Goal: Navigation & Orientation: Find specific page/section

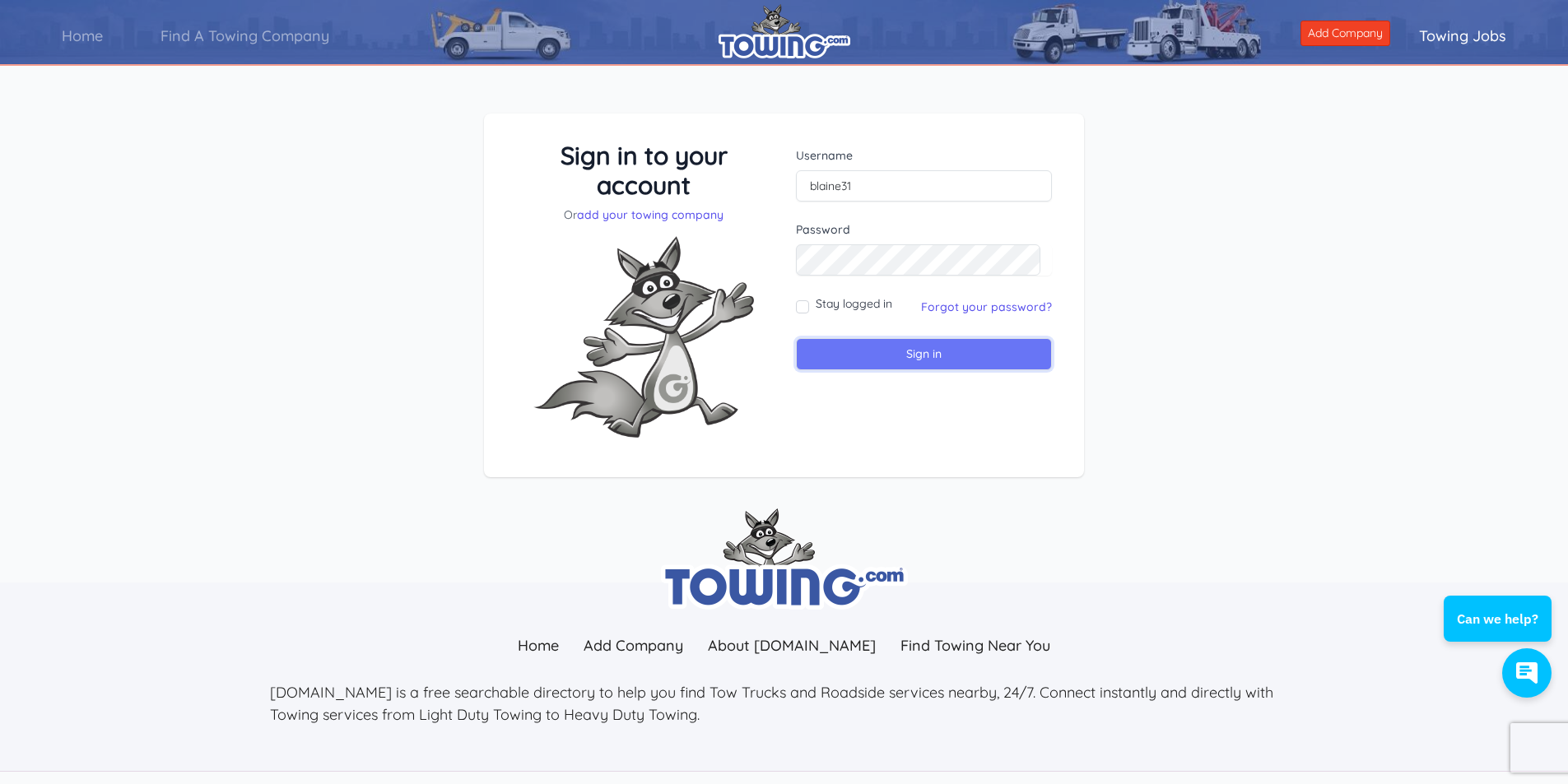
click at [850, 354] on input "Sign in" at bounding box center [923, 354] width 256 height 32
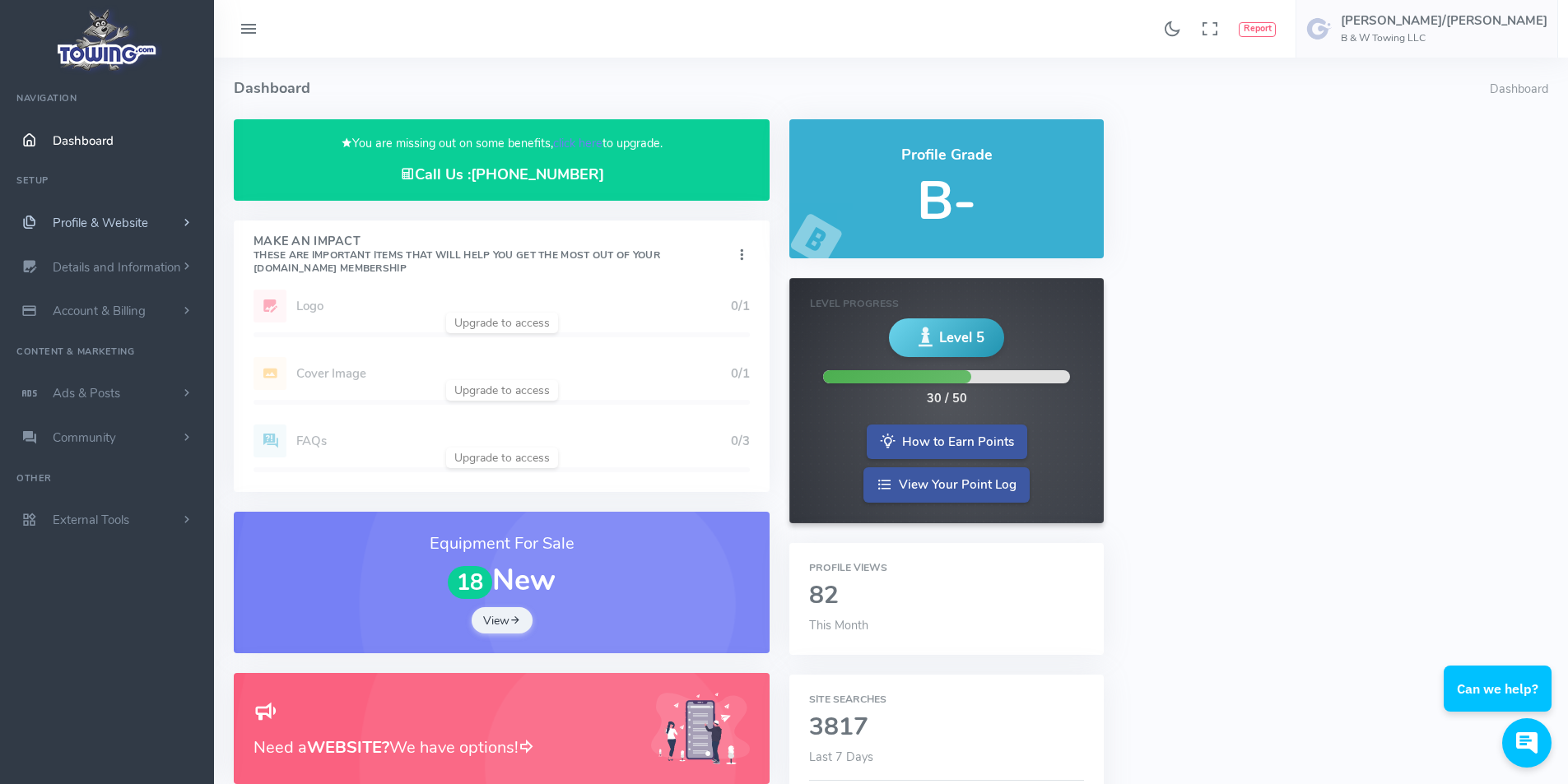
click at [105, 219] on span "Profile & Website" at bounding box center [100, 223] width 95 height 17
click at [132, 253] on link "Homepage Content" at bounding box center [127, 255] width 173 height 33
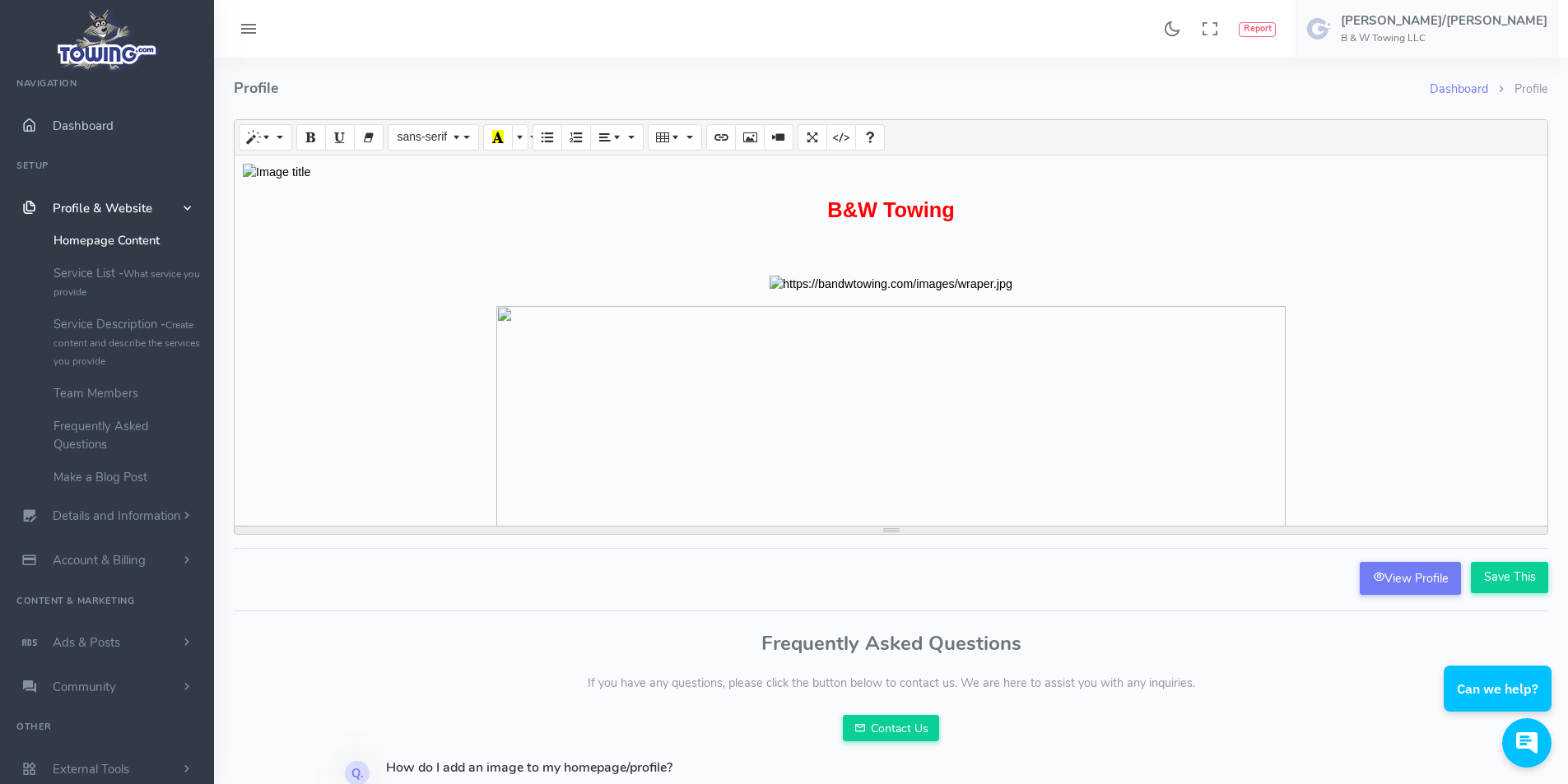
click at [69, 113] on link "Dashboard" at bounding box center [106, 126] width 214 height 44
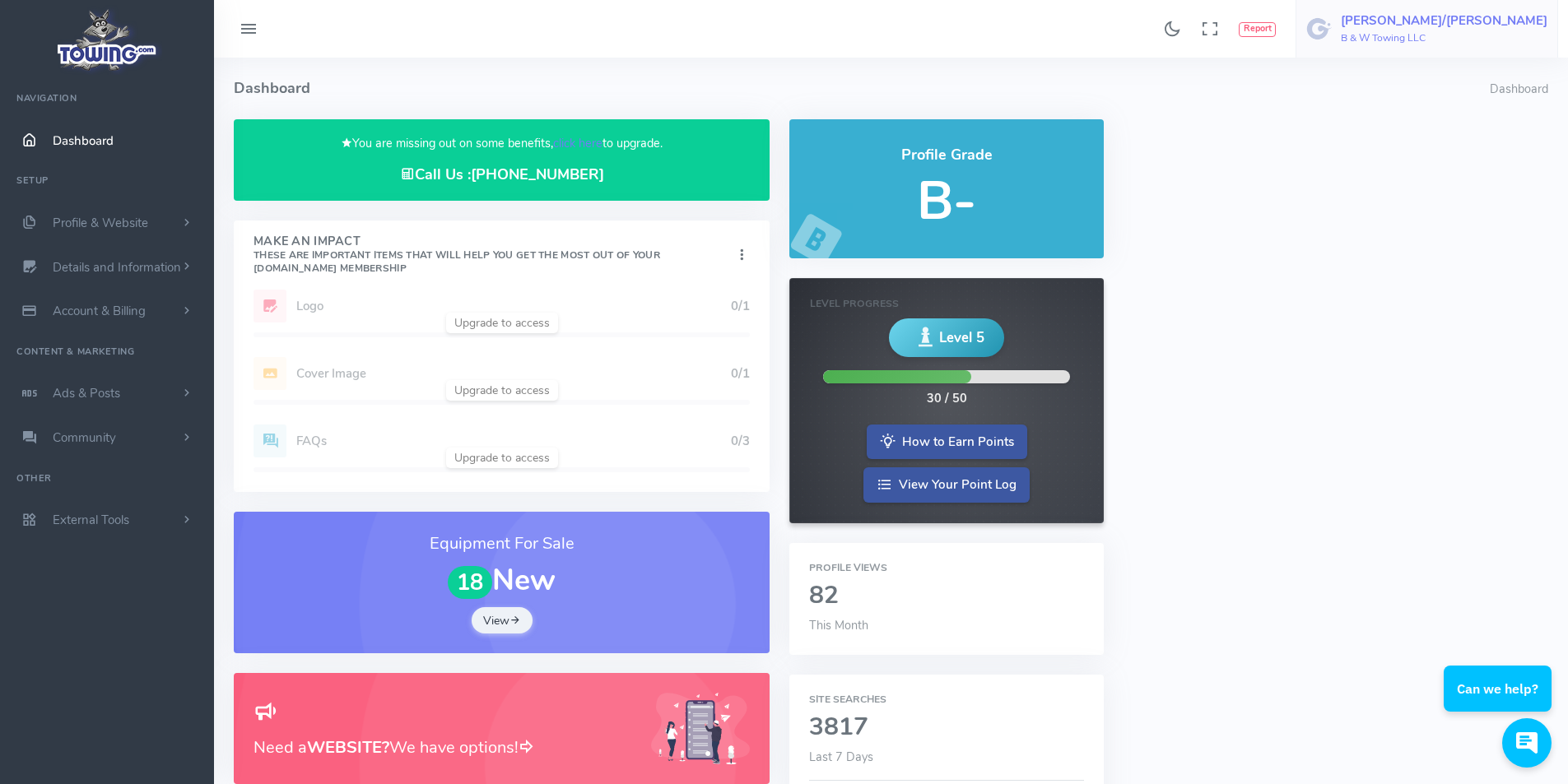
click at [1503, 40] on h6 "B & W Towing LLC" at bounding box center [1443, 39] width 206 height 11
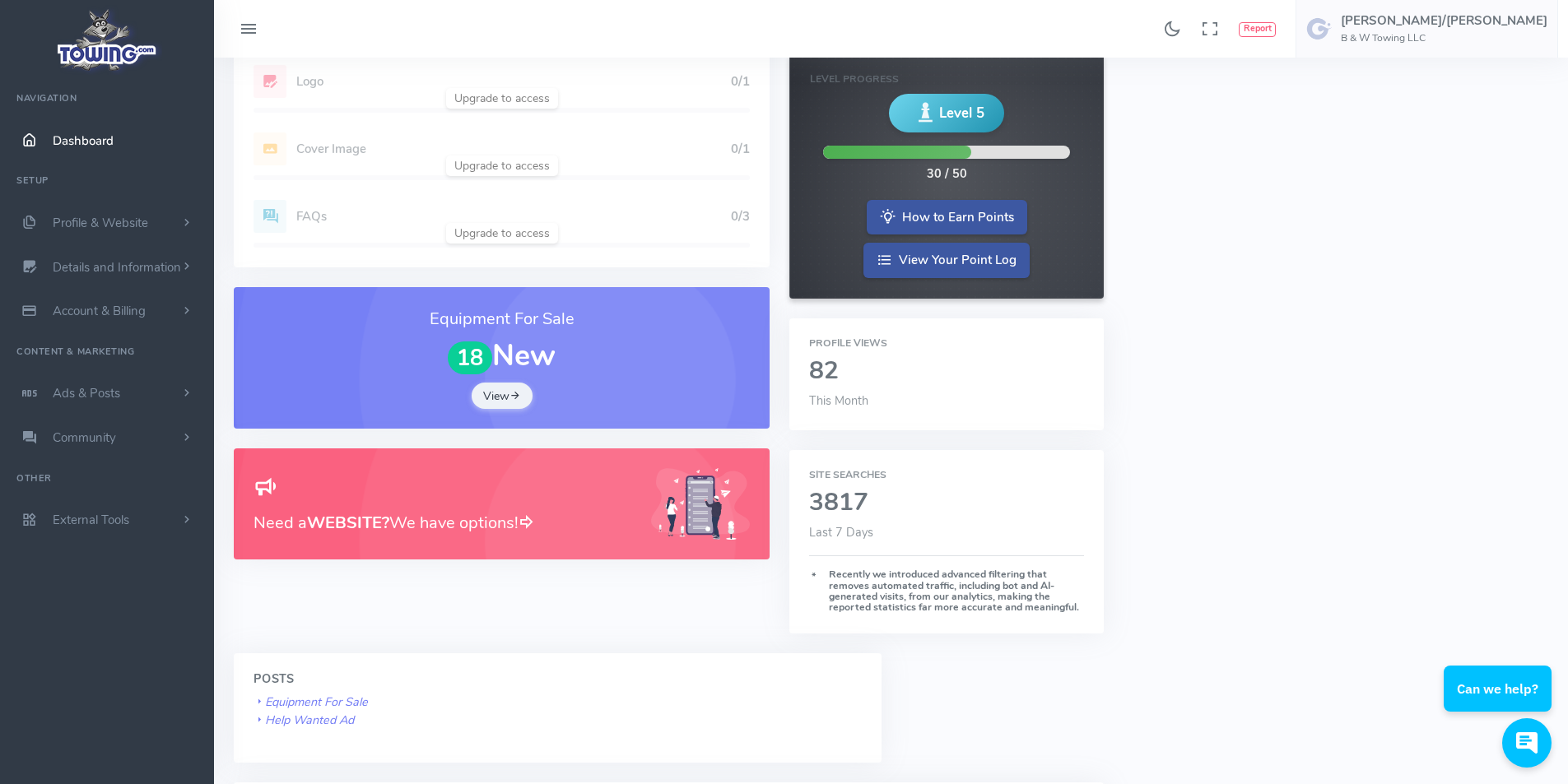
scroll to position [165, 0]
